Goal: Task Accomplishment & Management: Manage account settings

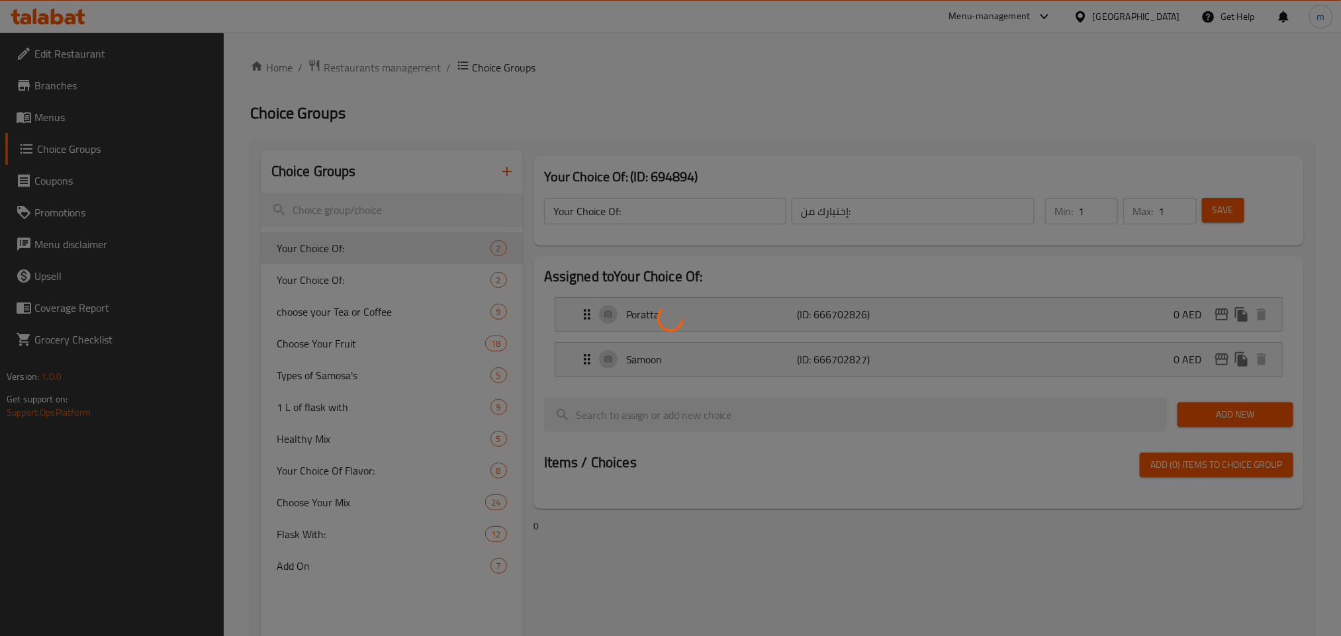
click at [1110, 22] on div at bounding box center [670, 318] width 1341 height 636
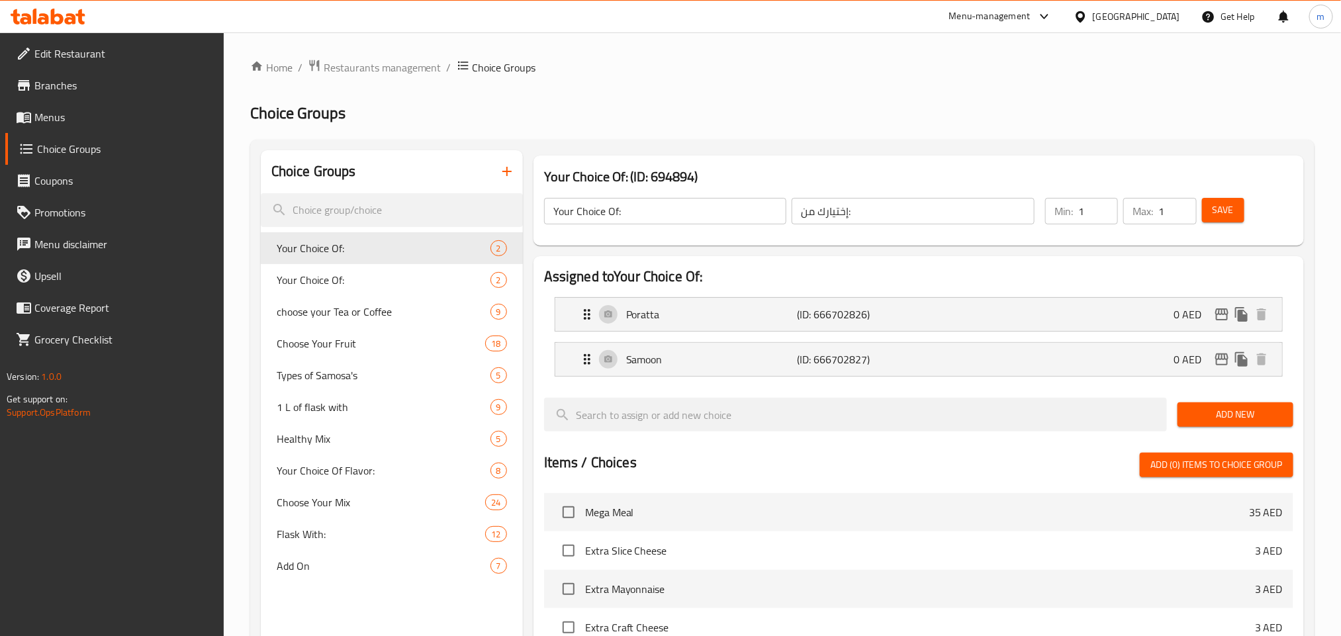
click at [1110, 22] on div "[GEOGRAPHIC_DATA]" at bounding box center [1136, 16] width 87 height 15
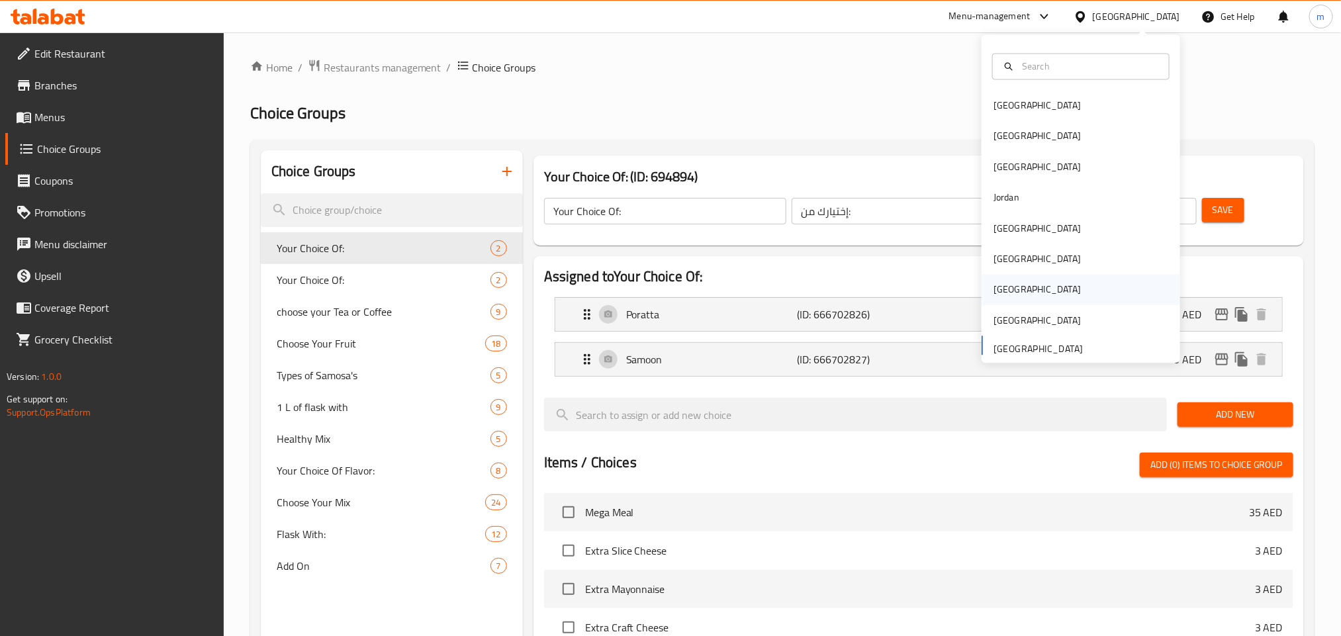
click at [994, 290] on div "Qatar" at bounding box center [1037, 290] width 87 height 15
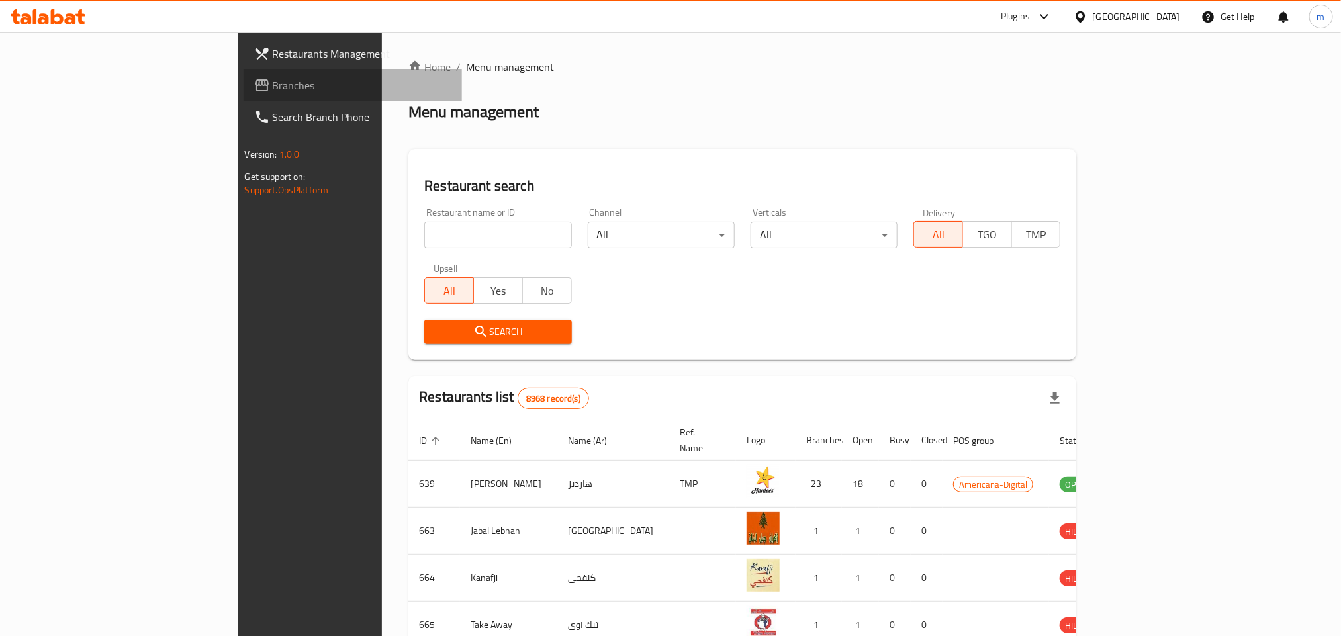
click at [244, 96] on link "Branches" at bounding box center [353, 86] width 218 height 32
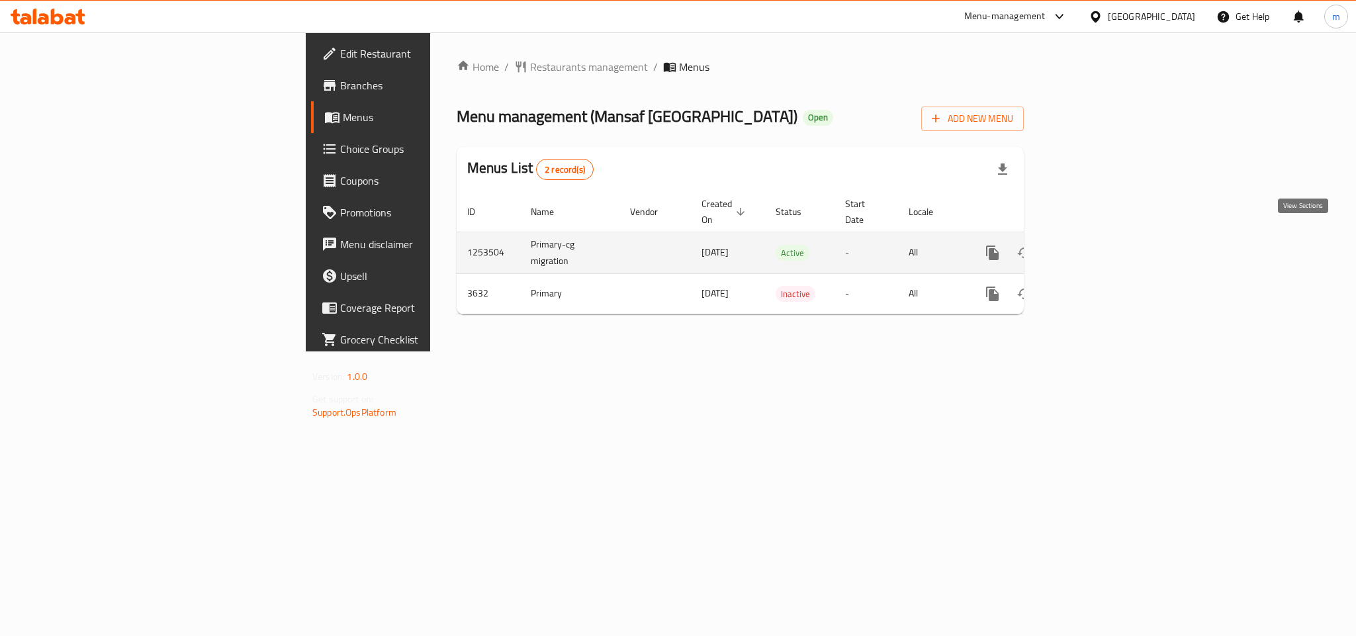
click at [1096, 245] on icon "enhanced table" at bounding box center [1088, 253] width 16 height 16
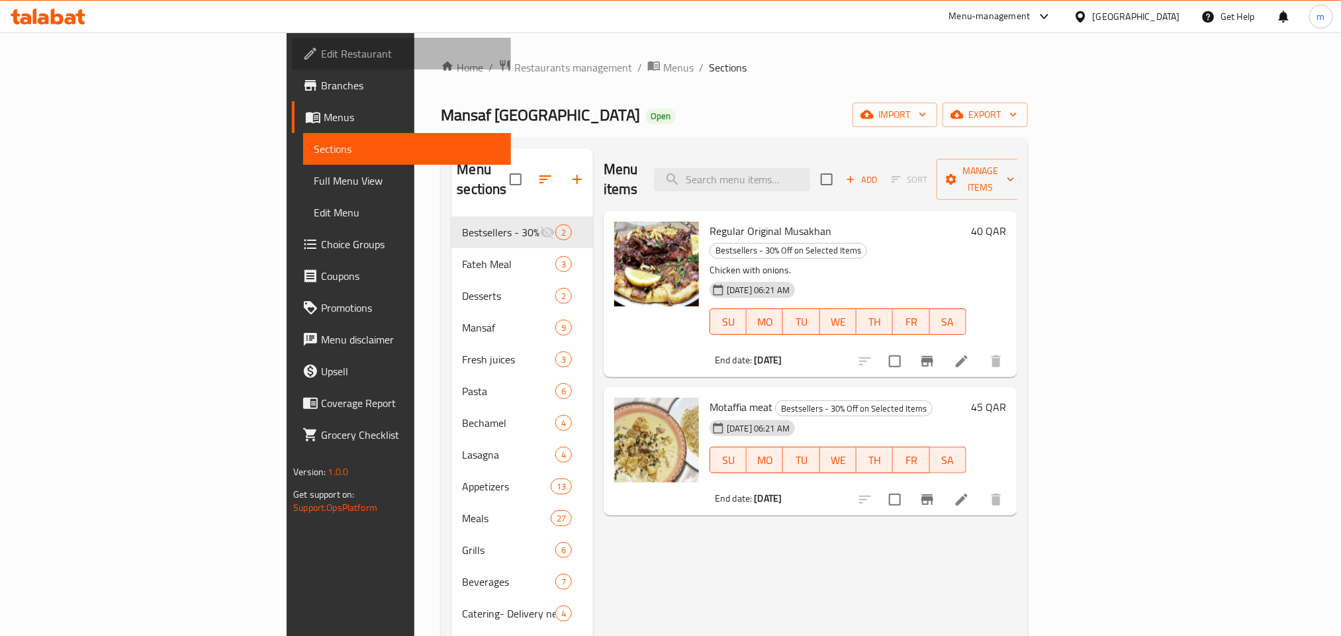
click at [321, 56] on span "Edit Restaurant" at bounding box center [410, 54] width 179 height 16
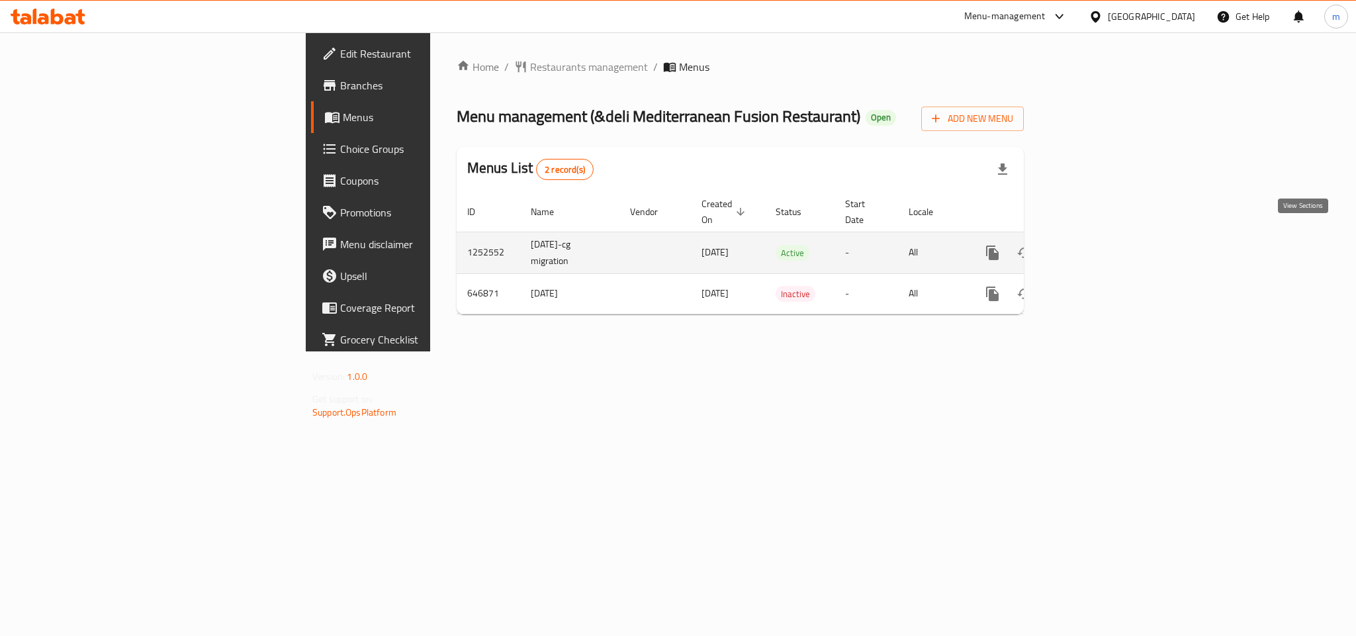
click at [1096, 245] on icon "enhanced table" at bounding box center [1088, 253] width 16 height 16
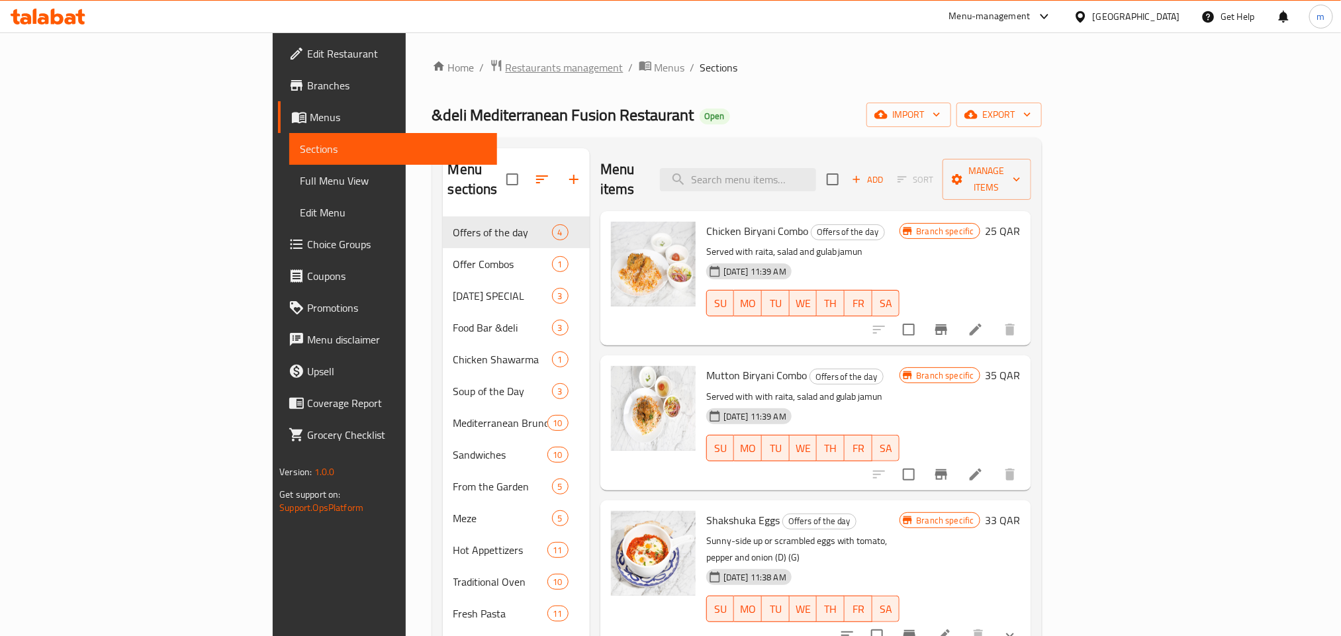
click at [506, 64] on span "Restaurants management" at bounding box center [565, 68] width 118 height 16
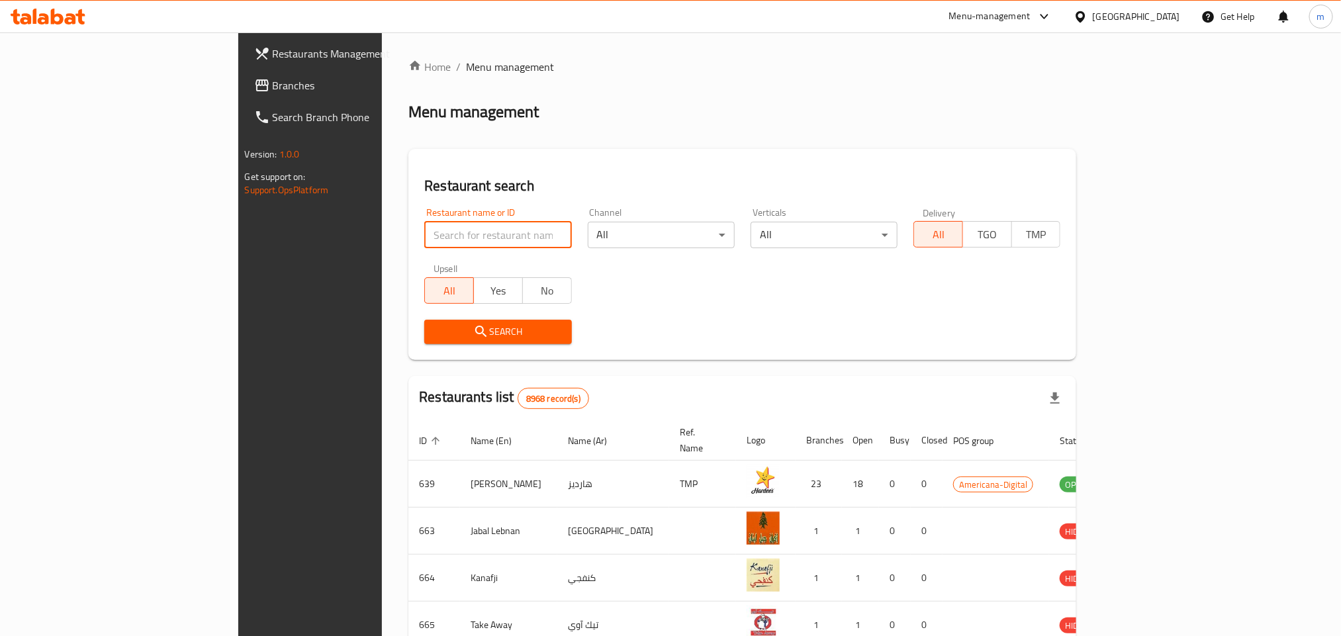
click at [424, 238] on input "search" at bounding box center [497, 235] width 147 height 26
paste input "641001"
type input "641001"
click button "Search" at bounding box center [497, 332] width 147 height 24
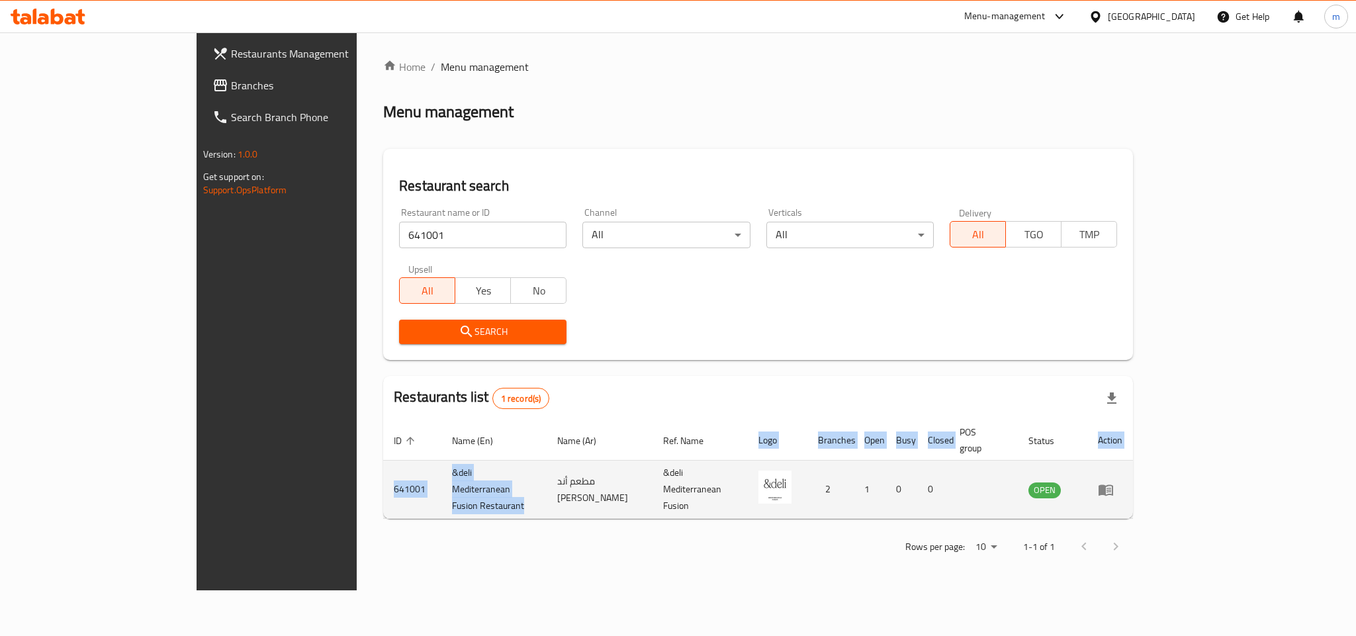
drag, startPoint x: 584, startPoint y: 467, endPoint x: 1280, endPoint y: 487, distance: 696.1
click at [1133, 487] on tr "641001 &deli Mediterranean Fusion Restaurant مطعم أند ديلي فيوشون &deli Mediter…" at bounding box center [758, 490] width 750 height 58
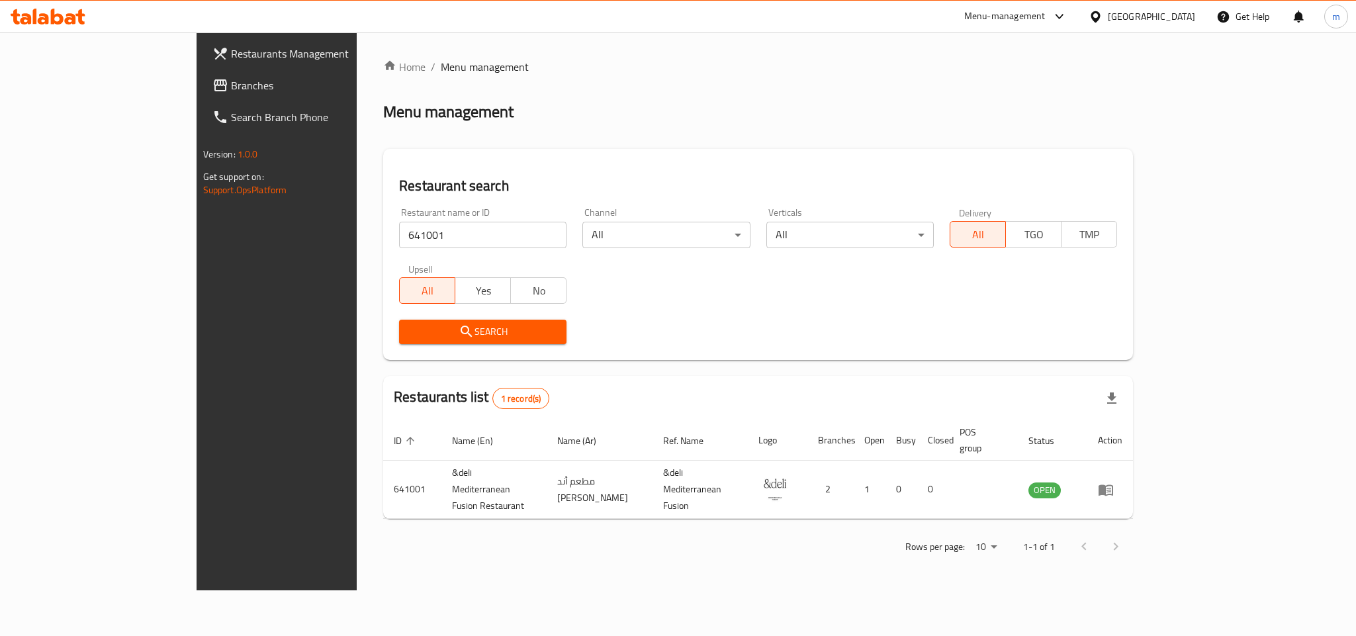
click at [357, 591] on div "Home / Menu management Menu management Restaurant search Restaurant name or ID …" at bounding box center [758, 311] width 803 height 558
click at [1178, 13] on div "Qatar" at bounding box center [1151, 16] width 87 height 15
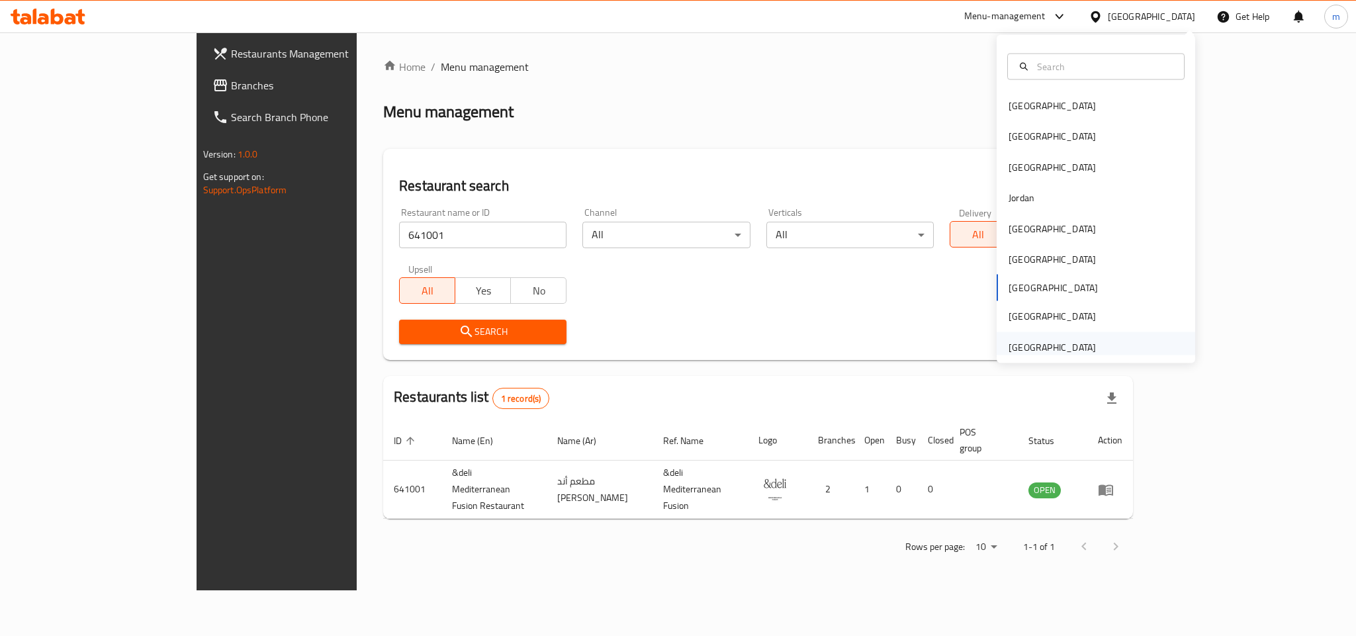
click at [1009, 348] on div "[GEOGRAPHIC_DATA]" at bounding box center [1052, 347] width 87 height 15
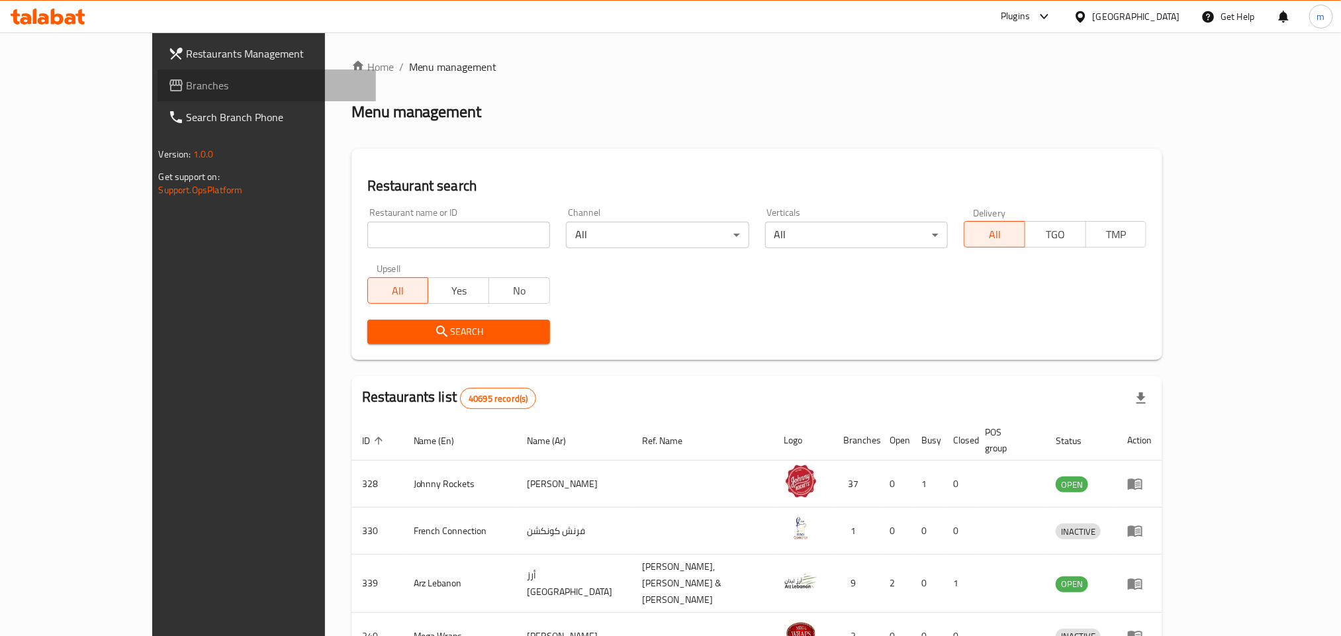
click at [187, 83] on span "Branches" at bounding box center [276, 85] width 179 height 16
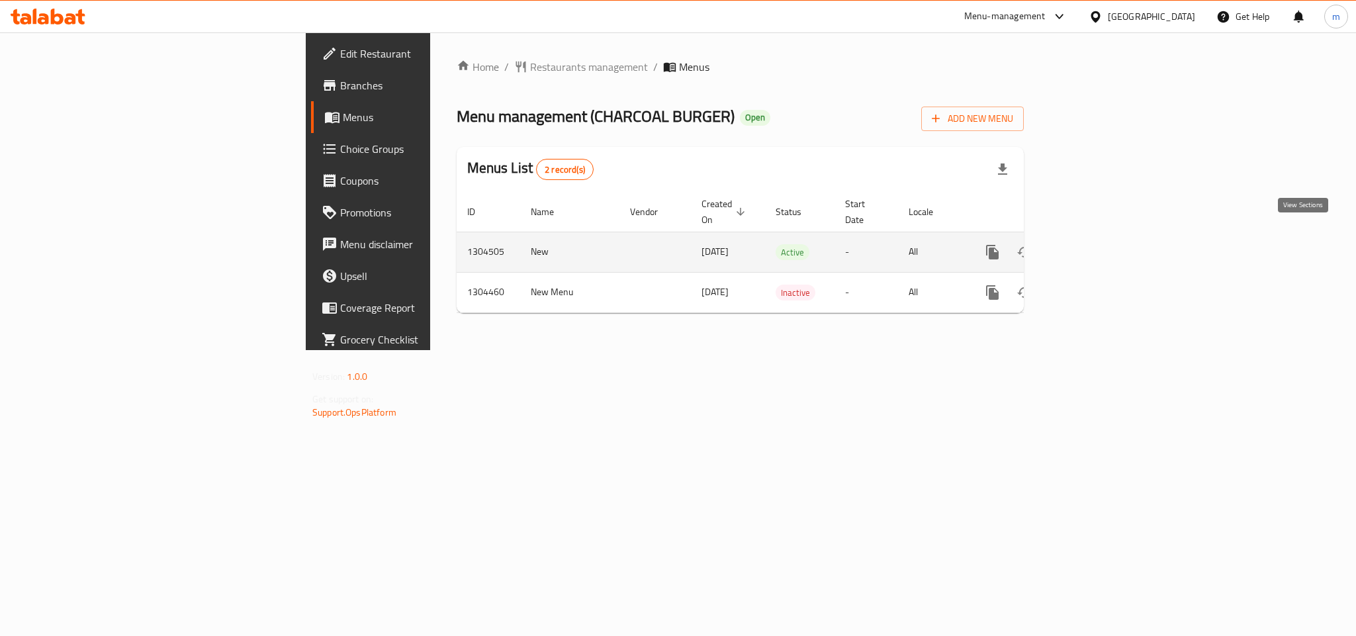
click at [1096, 244] on icon "enhanced table" at bounding box center [1088, 252] width 16 height 16
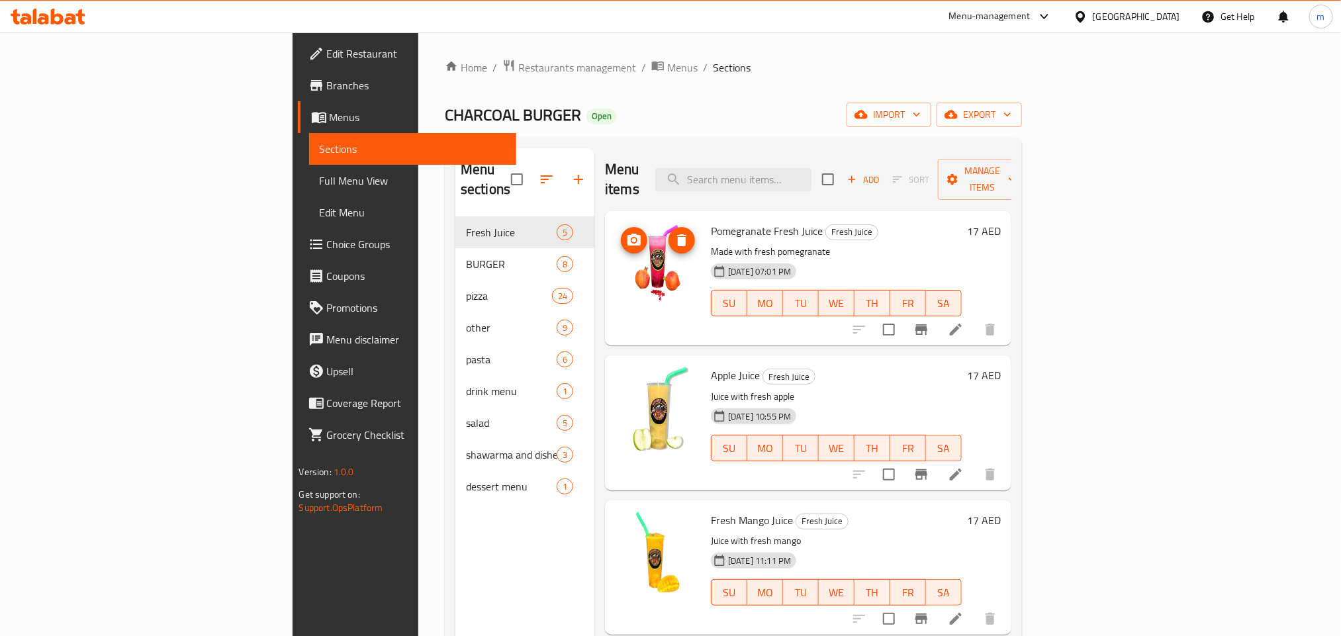
click at [616, 246] on img at bounding box center [658, 264] width 85 height 85
click at [616, 259] on img at bounding box center [658, 264] width 85 height 85
click at [964, 322] on icon at bounding box center [956, 330] width 16 height 16
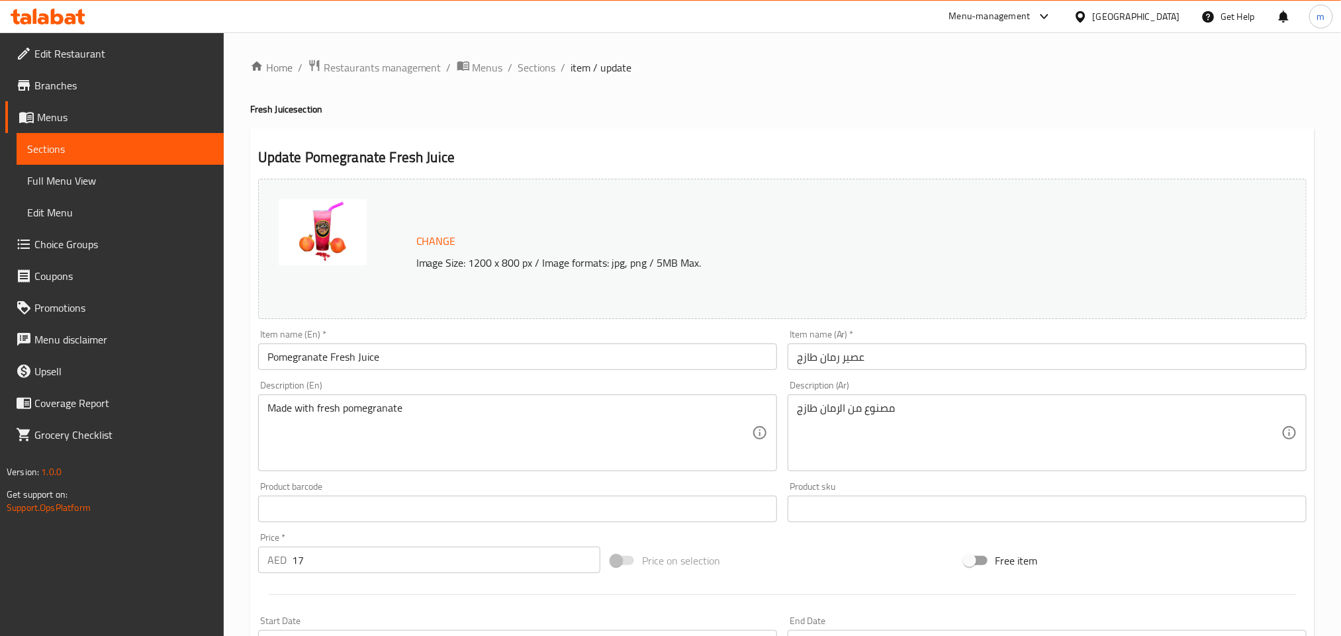
click at [344, 223] on img at bounding box center [323, 232] width 88 height 66
click at [361, 56] on div "Home / Restaurants management / Menus / Sections / item / update Fresh Juice se…" at bounding box center [782, 493] width 1117 height 922
click at [365, 73] on span "Restaurants management" at bounding box center [383, 68] width 118 height 16
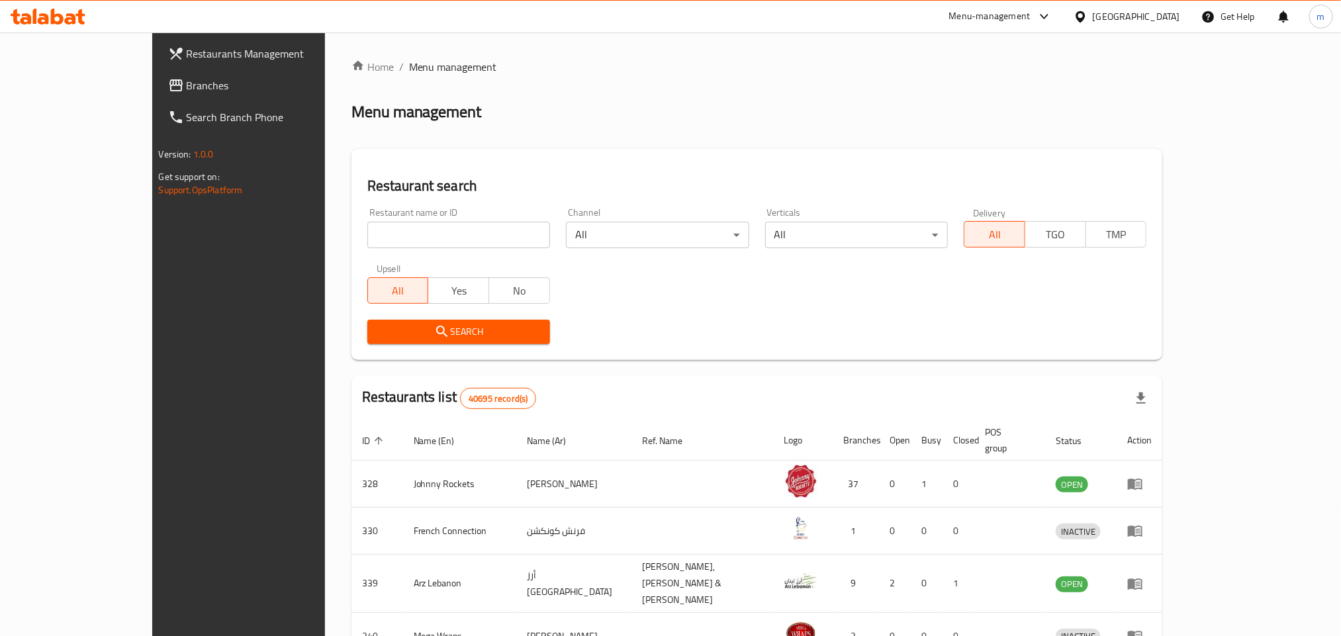
click at [187, 90] on span "Branches" at bounding box center [276, 85] width 179 height 16
